Goal: Task Accomplishment & Management: Manage account settings

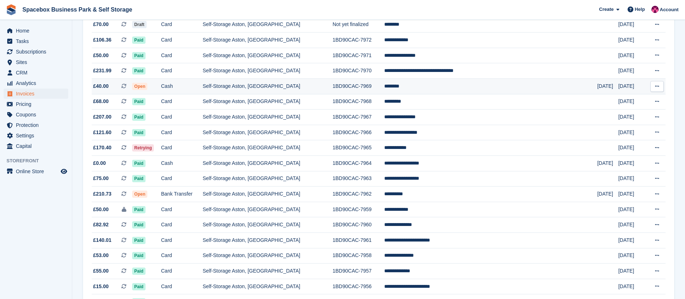
scroll to position [105, 0]
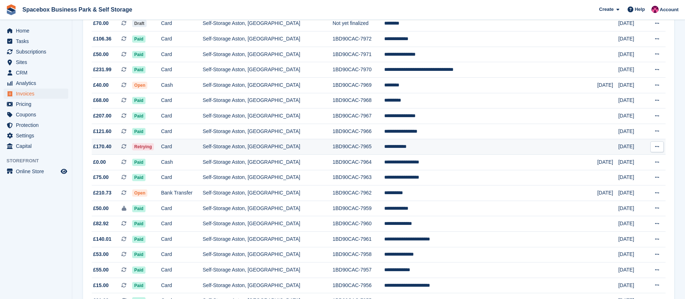
click at [194, 150] on td "Card" at bounding box center [182, 147] width 42 height 16
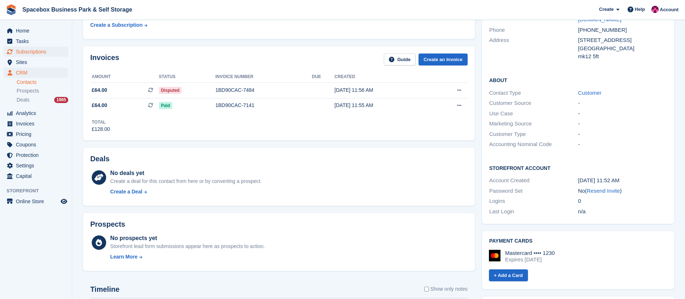
scroll to position [93, 0]
click at [32, 44] on span "Tasks" at bounding box center [37, 41] width 43 height 10
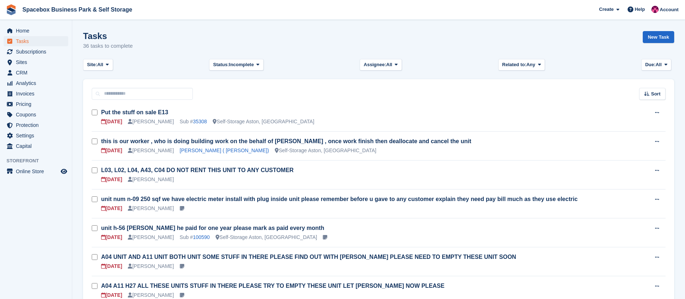
scroll to position [89, 0]
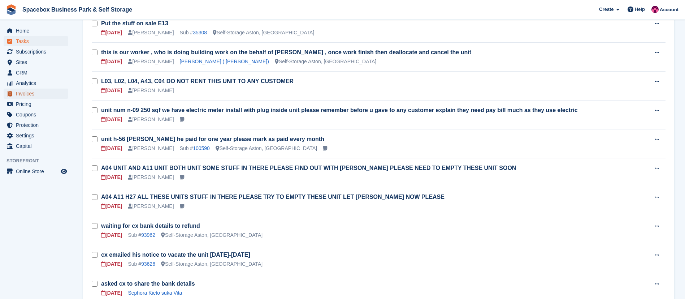
click at [30, 91] on span "Invoices" at bounding box center [37, 93] width 43 height 10
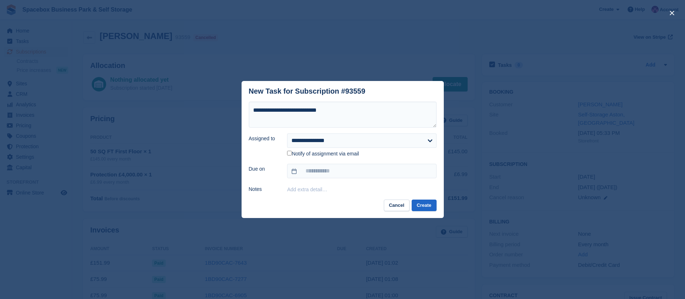
select select "****"
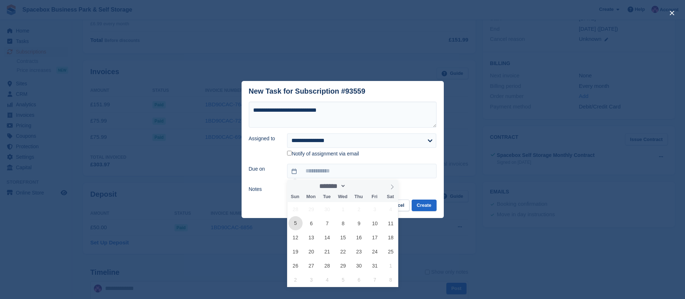
click at [294, 226] on span "5" at bounding box center [296, 223] width 14 height 14
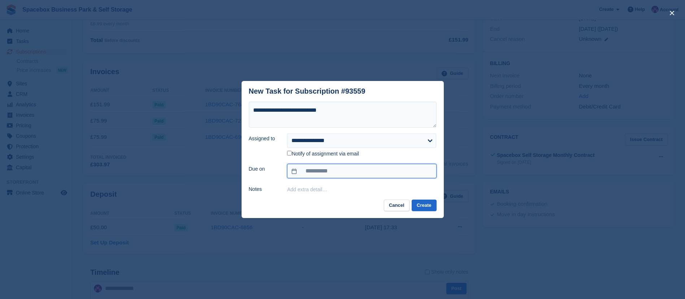
click at [333, 174] on input "**********" at bounding box center [361, 171] width 149 height 14
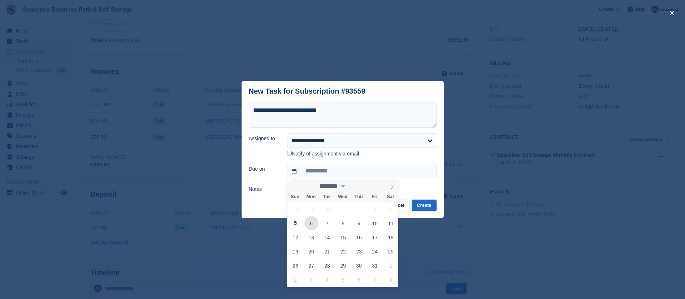
click at [308, 227] on span "6" at bounding box center [311, 223] width 14 height 14
type input "**********"
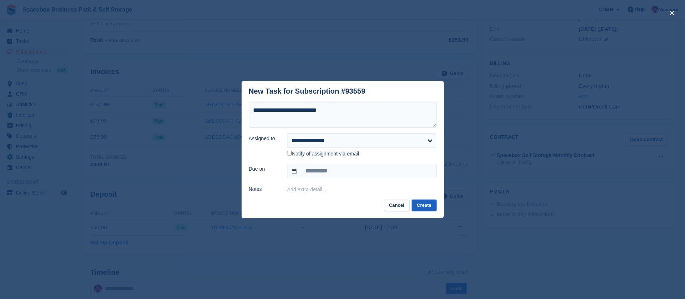
click at [425, 204] on button "Create" at bounding box center [424, 205] width 25 height 12
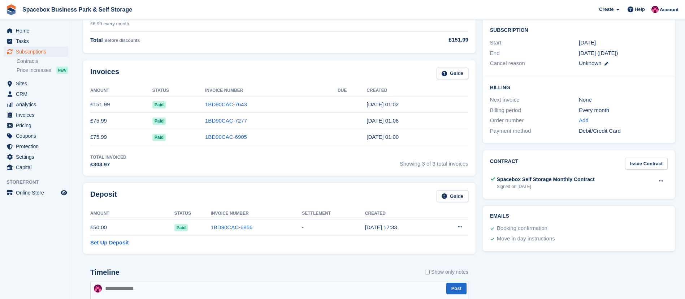
scroll to position [0, 0]
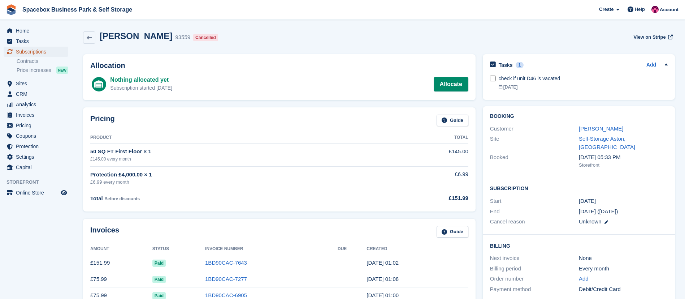
click at [29, 53] on span "Subscriptions" at bounding box center [37, 52] width 43 height 10
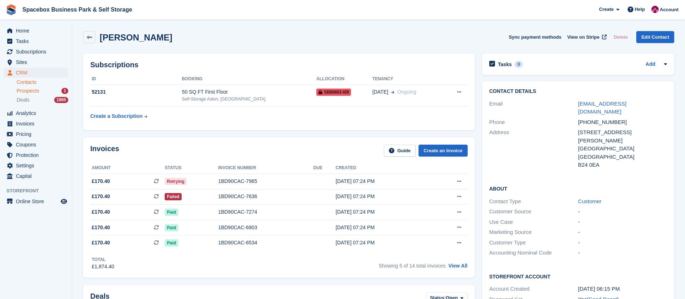
click at [53, 91] on div "Prospects 1" at bounding box center [43, 90] width 52 height 7
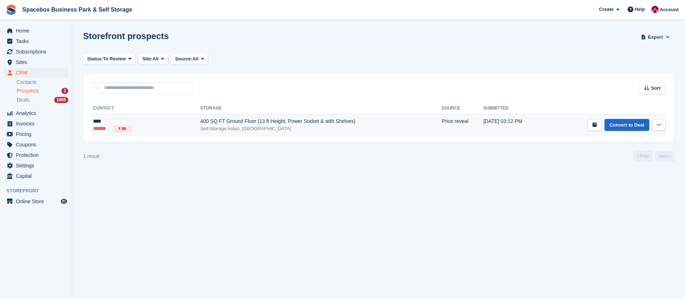
click at [208, 126] on div "Self-Storage Aston, [GEOGRAPHIC_DATA]" at bounding box center [320, 128] width 241 height 7
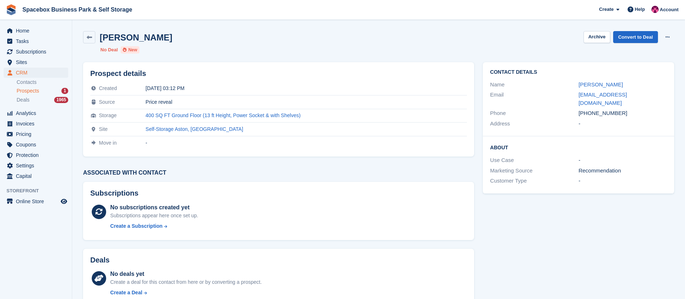
drag, startPoint x: 588, startPoint y: 105, endPoint x: 621, endPoint y: 105, distance: 33.2
click at [621, 109] on div "+447485963215" at bounding box center [623, 113] width 88 height 8
copy div "7485963215"
drag, startPoint x: 637, startPoint y: 96, endPoint x: 574, endPoint y: 99, distance: 62.9
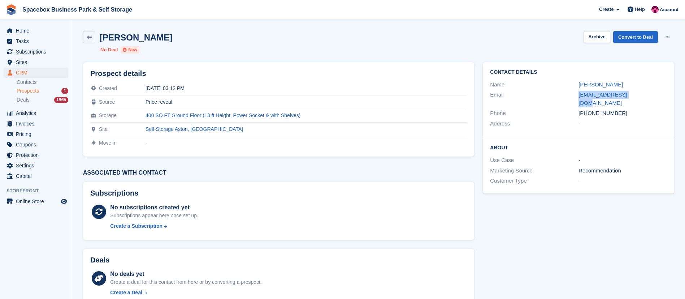
click at [574, 99] on div "Email adamlee34@gmail.com" at bounding box center [578, 99] width 177 height 18
copy div "adamlee34@gmail.com"
click at [632, 32] on link "Convert to Deal" at bounding box center [635, 37] width 45 height 12
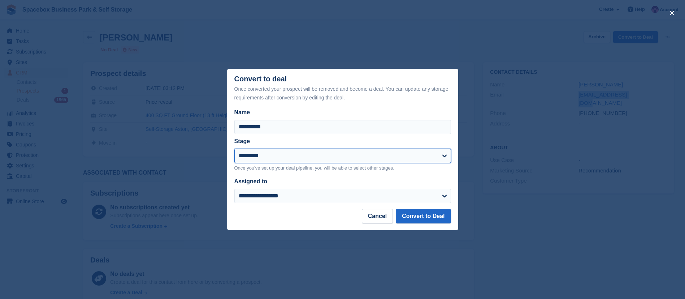
click at [267, 159] on select "**********" at bounding box center [342, 155] width 217 height 14
select select "****"
click at [234, 149] on select "**********" at bounding box center [342, 155] width 217 height 14
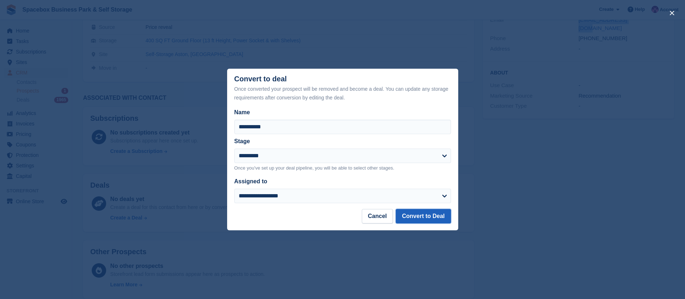
click at [415, 211] on button "Convert to Deal" at bounding box center [423, 216] width 55 height 14
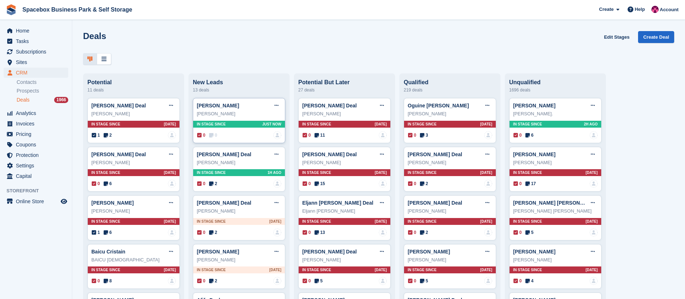
click at [219, 127] on span "In stage since" at bounding box center [211, 123] width 29 height 5
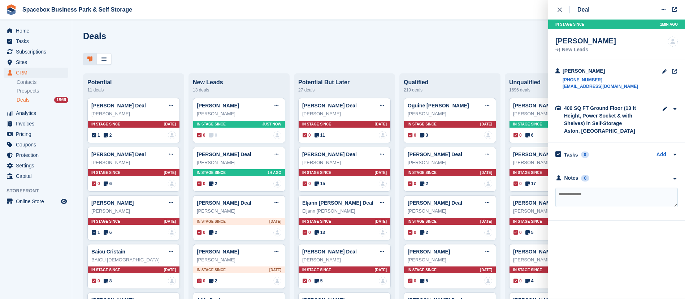
click at [563, 192] on textarea at bounding box center [616, 197] width 122 height 20
click at [578, 196] on textarea "********" at bounding box center [616, 197] width 122 height 20
click at [581, 194] on textarea "********" at bounding box center [616, 197] width 122 height 20
type textarea "**********"
click at [560, 10] on icon "close" at bounding box center [560, 10] width 4 height 4
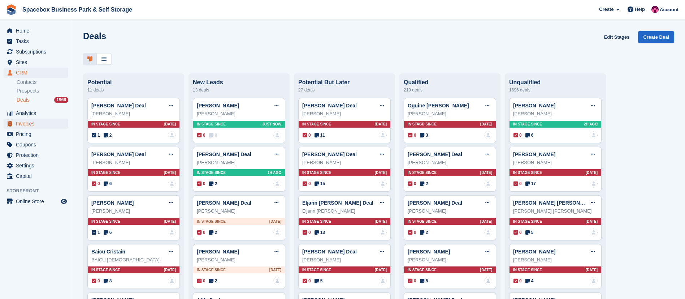
click at [24, 124] on span "Invoices" at bounding box center [37, 123] width 43 height 10
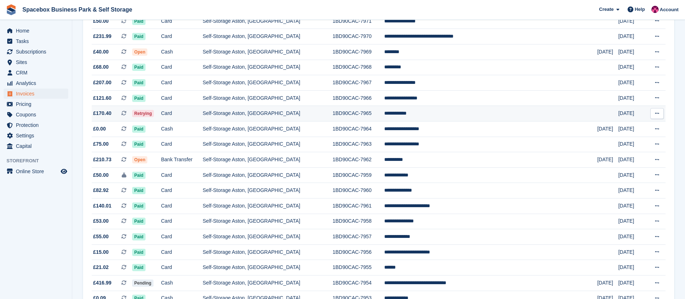
scroll to position [139, 0]
click at [203, 111] on td "Card" at bounding box center [182, 113] width 42 height 16
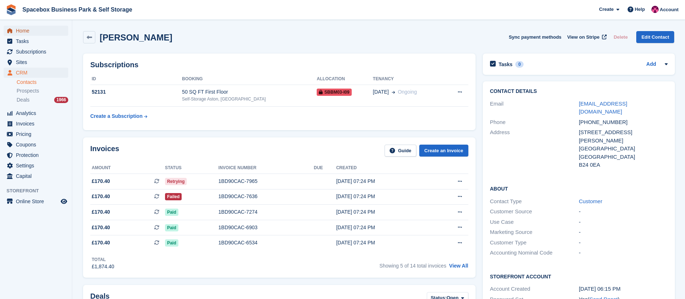
click at [26, 32] on span "Home" at bounding box center [37, 31] width 43 height 10
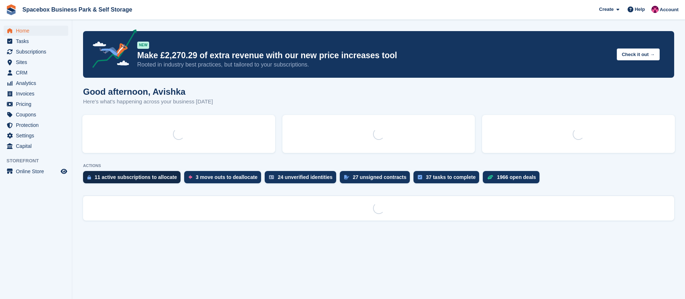
click at [148, 174] on div "11 active subscriptions to allocate" at bounding box center [136, 177] width 82 height 6
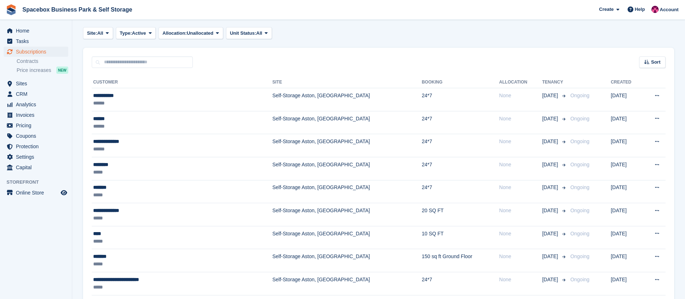
scroll to position [181, 0]
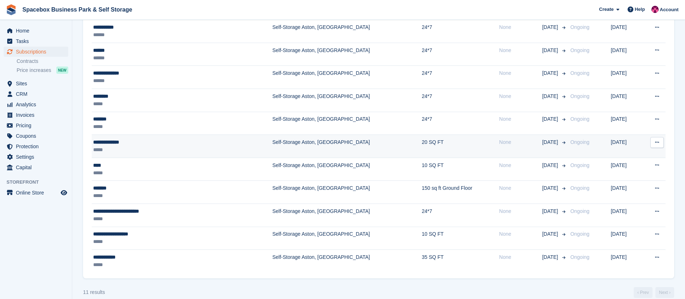
click at [178, 150] on div "*****" at bounding box center [151, 150] width 117 height 8
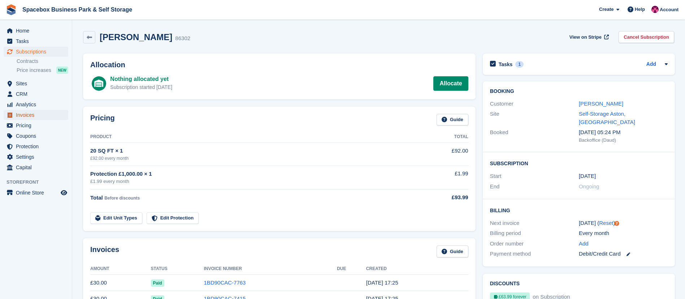
click at [33, 114] on span "Invoices" at bounding box center [37, 115] width 43 height 10
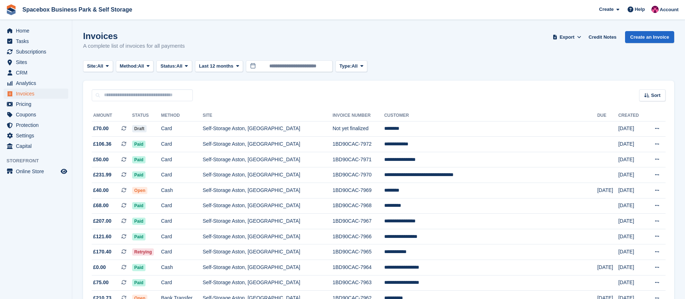
scroll to position [35, 0]
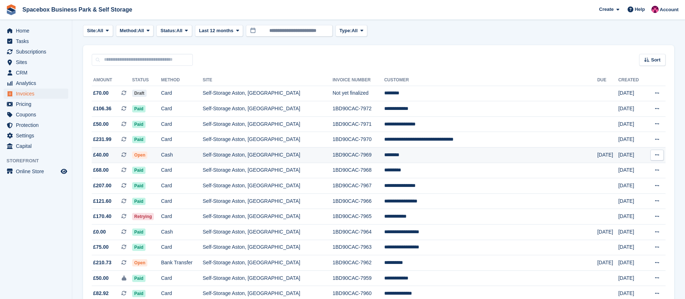
click at [203, 161] on td "Cash" at bounding box center [182, 155] width 42 height 16
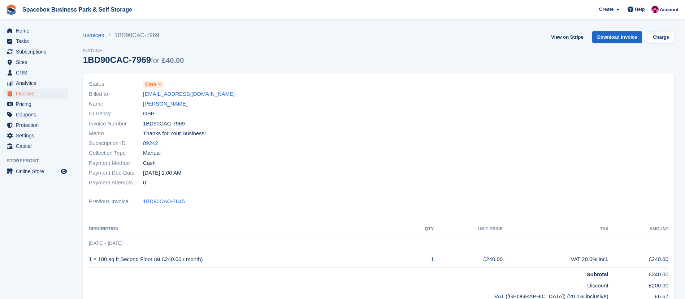
click at [156, 99] on div "Name MR. MIAH" at bounding box center [232, 104] width 286 height 10
click at [156, 102] on link "[PERSON_NAME]" at bounding box center [165, 104] width 44 height 8
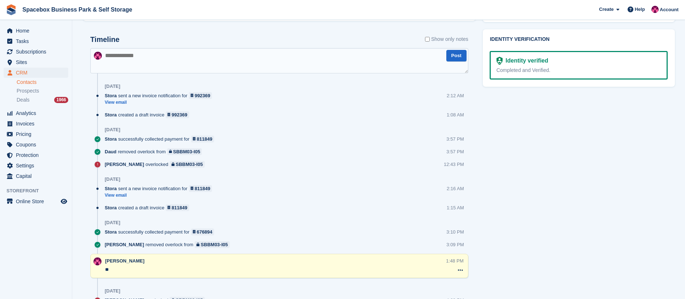
scroll to position [360, 0]
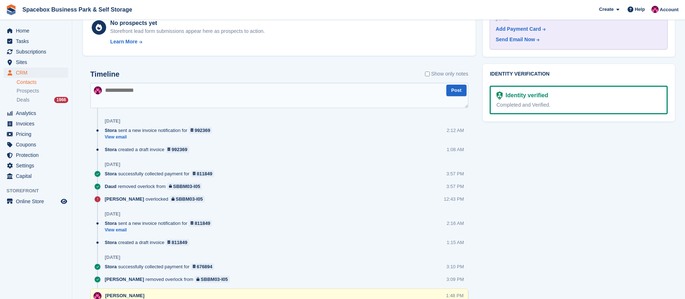
click at [182, 98] on textarea at bounding box center [279, 95] width 378 height 25
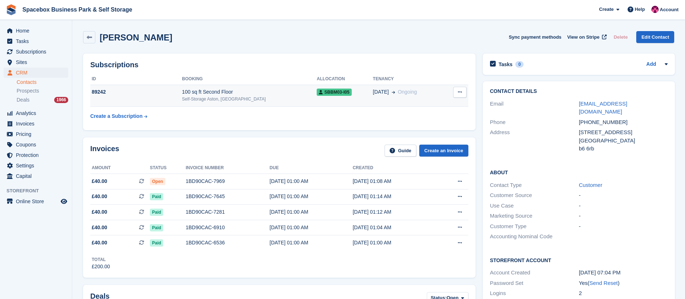
click at [253, 93] on div "100 sq ft Second Floor" at bounding box center [249, 92] width 135 height 8
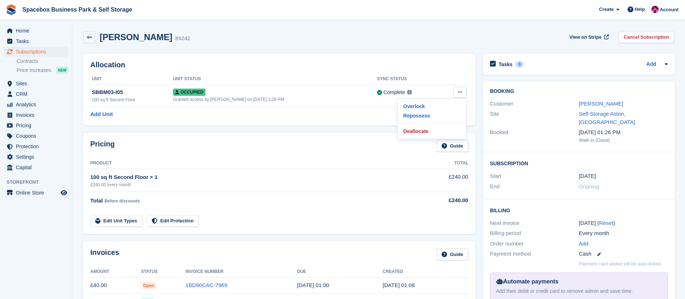
click at [406, 105] on p "Overlock" at bounding box center [432, 105] width 63 height 9
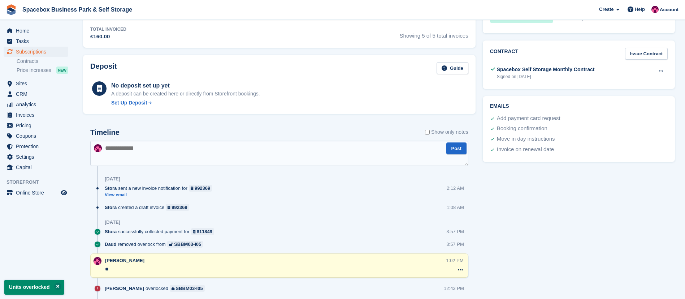
scroll to position [341, 0]
click at [149, 151] on textarea at bounding box center [279, 152] width 378 height 25
type textarea "**"
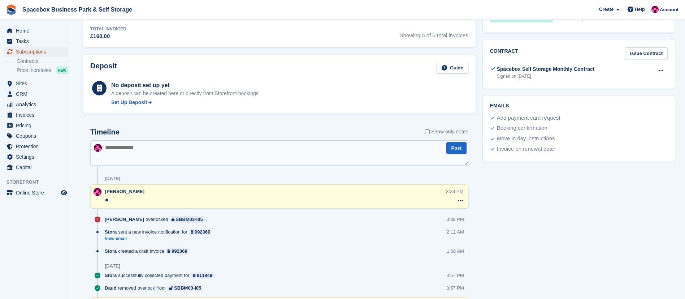
click at [30, 50] on span "Subscriptions" at bounding box center [37, 52] width 43 height 10
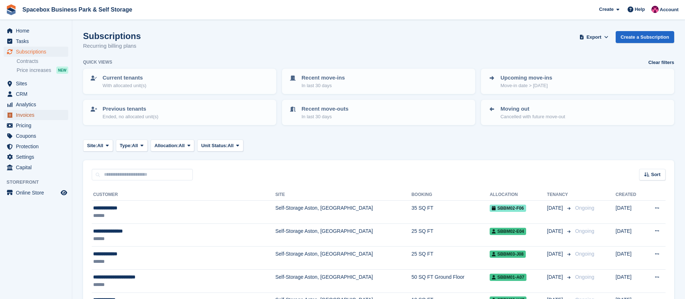
click at [26, 113] on span "Invoices" at bounding box center [37, 115] width 43 height 10
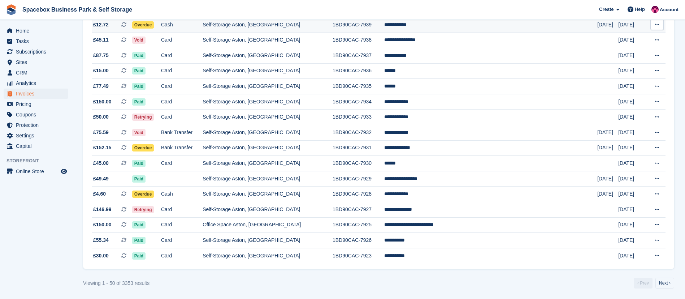
scroll to position [627, 0]
click at [201, 114] on td "Card" at bounding box center [182, 117] width 42 height 16
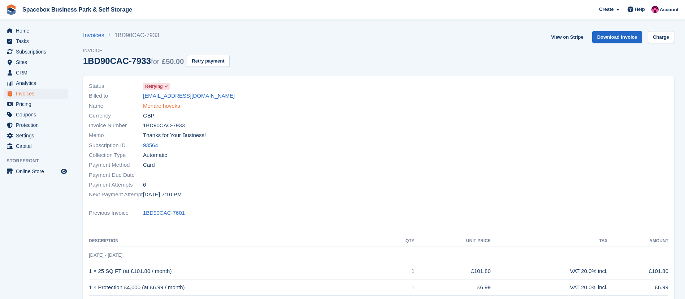
click at [159, 107] on link "Menare hoveka" at bounding box center [161, 106] width 37 height 8
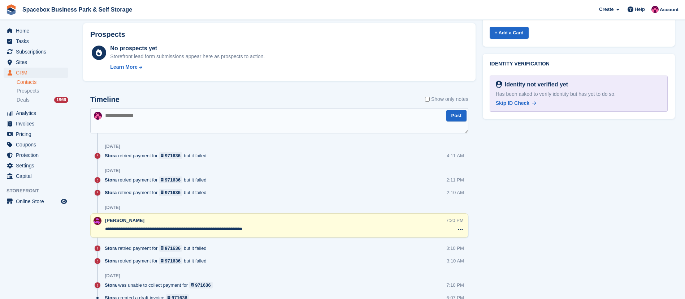
scroll to position [335, 0]
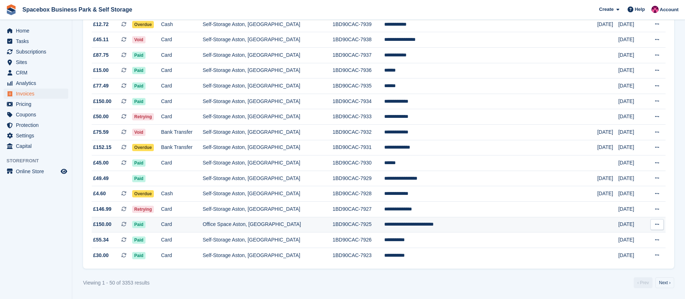
scroll to position [627, 0]
click at [203, 194] on td "Cash" at bounding box center [182, 194] width 42 height 16
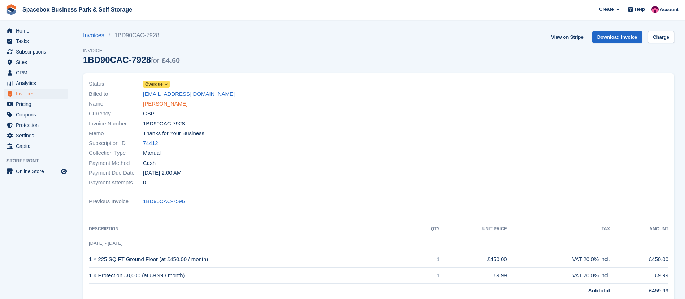
click at [164, 103] on link "Abrar Hussain" at bounding box center [165, 104] width 44 height 8
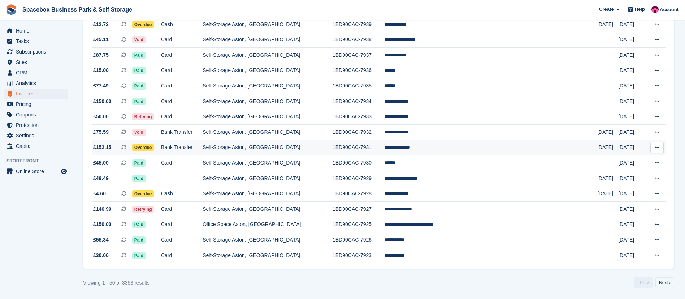
scroll to position [627, 0]
click at [236, 148] on td "Self-Storage Aston, [GEOGRAPHIC_DATA]" at bounding box center [268, 148] width 130 height 16
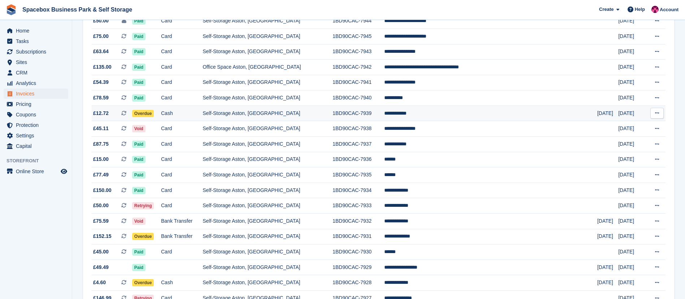
scroll to position [512, 0]
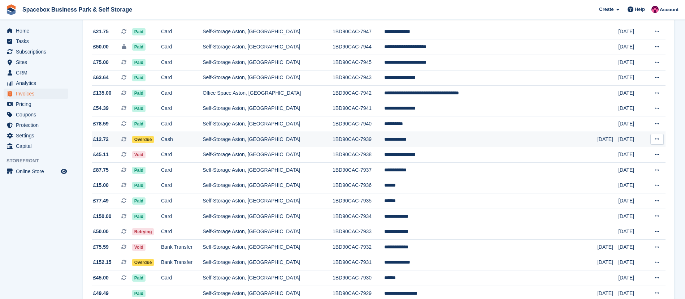
click at [193, 139] on td "Cash" at bounding box center [182, 139] width 42 height 16
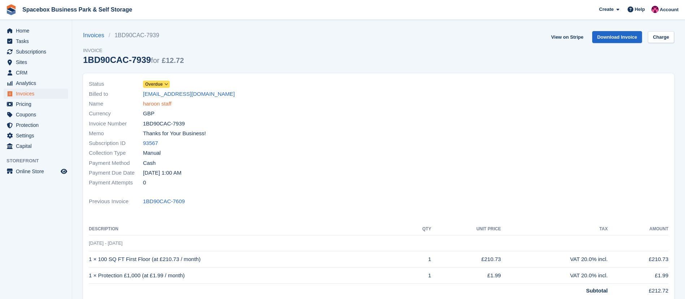
click at [157, 101] on link "haroon staff" at bounding box center [157, 104] width 29 height 8
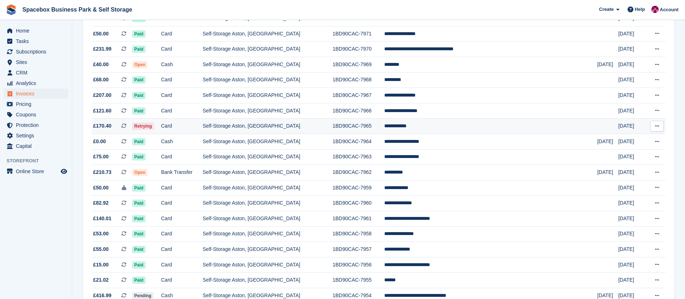
scroll to position [627, 0]
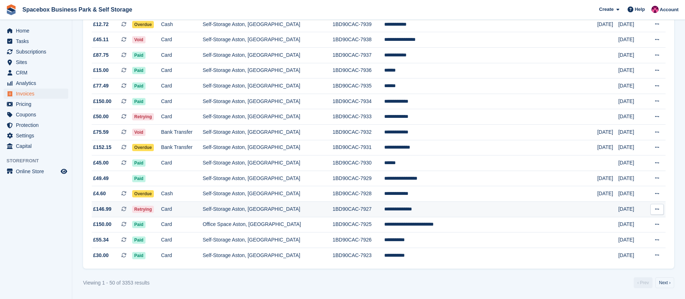
click at [367, 207] on td "1BD90CAC-7927" at bounding box center [359, 210] width 52 height 16
